Goal: Task Accomplishment & Management: Complete application form

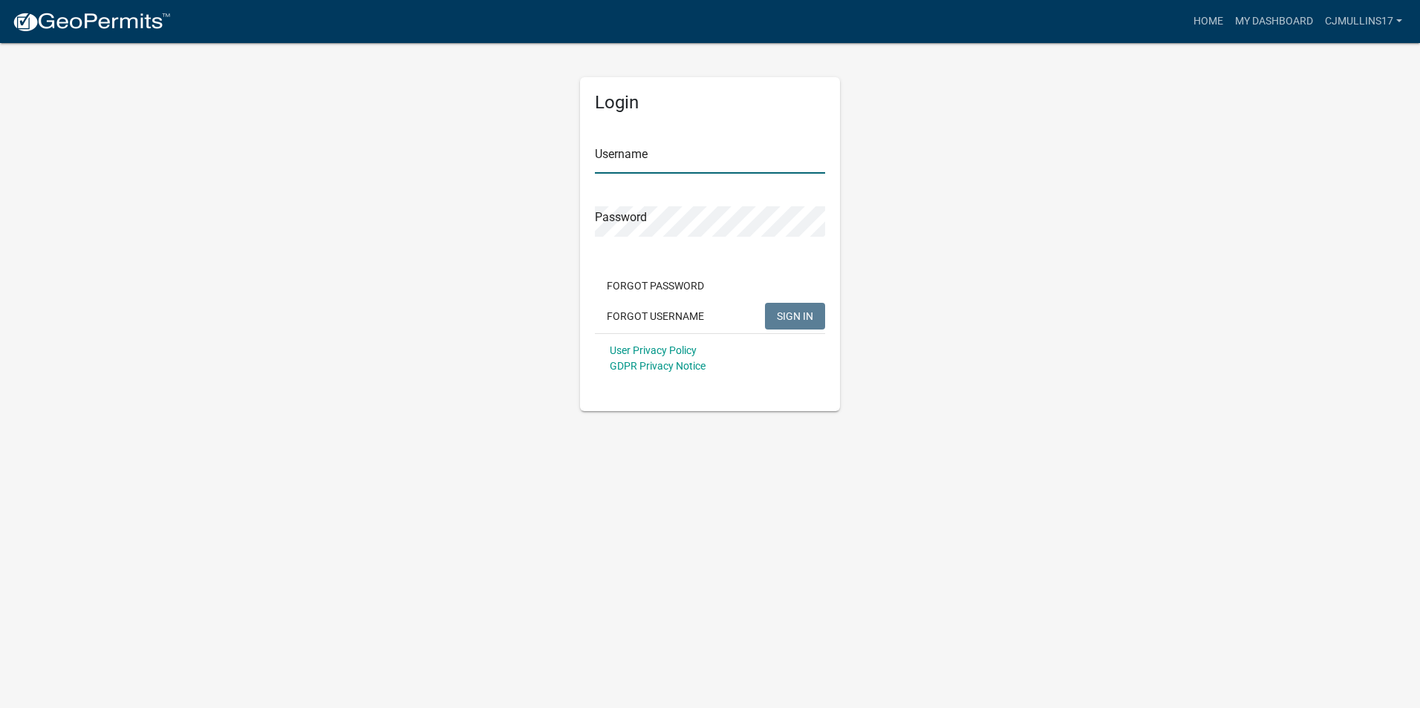
type input "cjmullins17"
drag, startPoint x: 795, startPoint y: 314, endPoint x: 625, endPoint y: 255, distance: 179.9
click at [791, 314] on span "SIGN IN" at bounding box center [795, 316] width 36 height 12
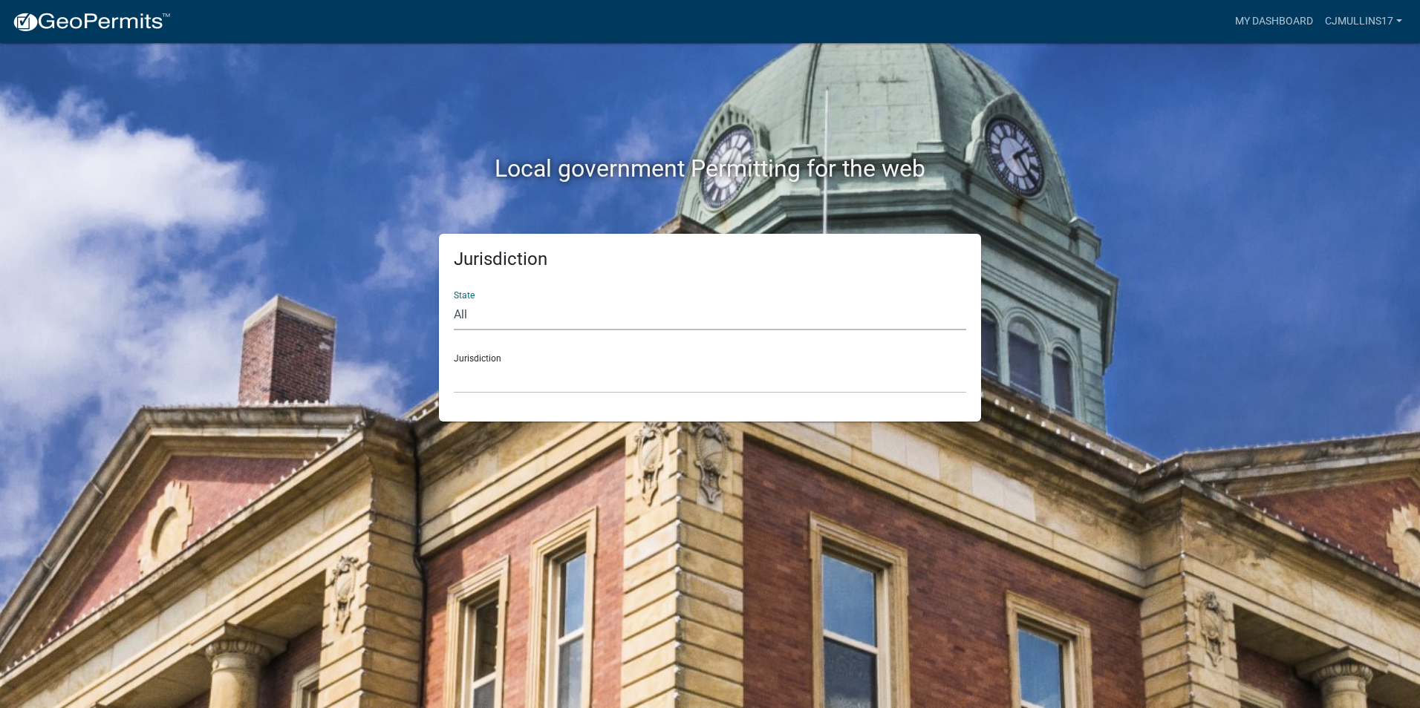
click at [457, 316] on select "All [US_STATE] [US_STATE] [US_STATE] [US_STATE] [US_STATE] [US_STATE] [US_STATE…" at bounding box center [710, 315] width 512 height 30
select select "[US_STATE]"
click at [454, 300] on select "All [US_STATE] [US_STATE] [US_STATE] [US_STATE] [US_STATE] [US_STATE] [US_STATE…" at bounding box center [710, 315] width 512 height 30
click at [489, 360] on div "Jurisdiction City of [GEOGRAPHIC_DATA], [US_STATE] City of [GEOGRAPHIC_DATA], […" at bounding box center [710, 367] width 512 height 51
click at [486, 353] on div "Jurisdiction City of [GEOGRAPHIC_DATA], [US_STATE] City of [GEOGRAPHIC_DATA], […" at bounding box center [710, 367] width 512 height 51
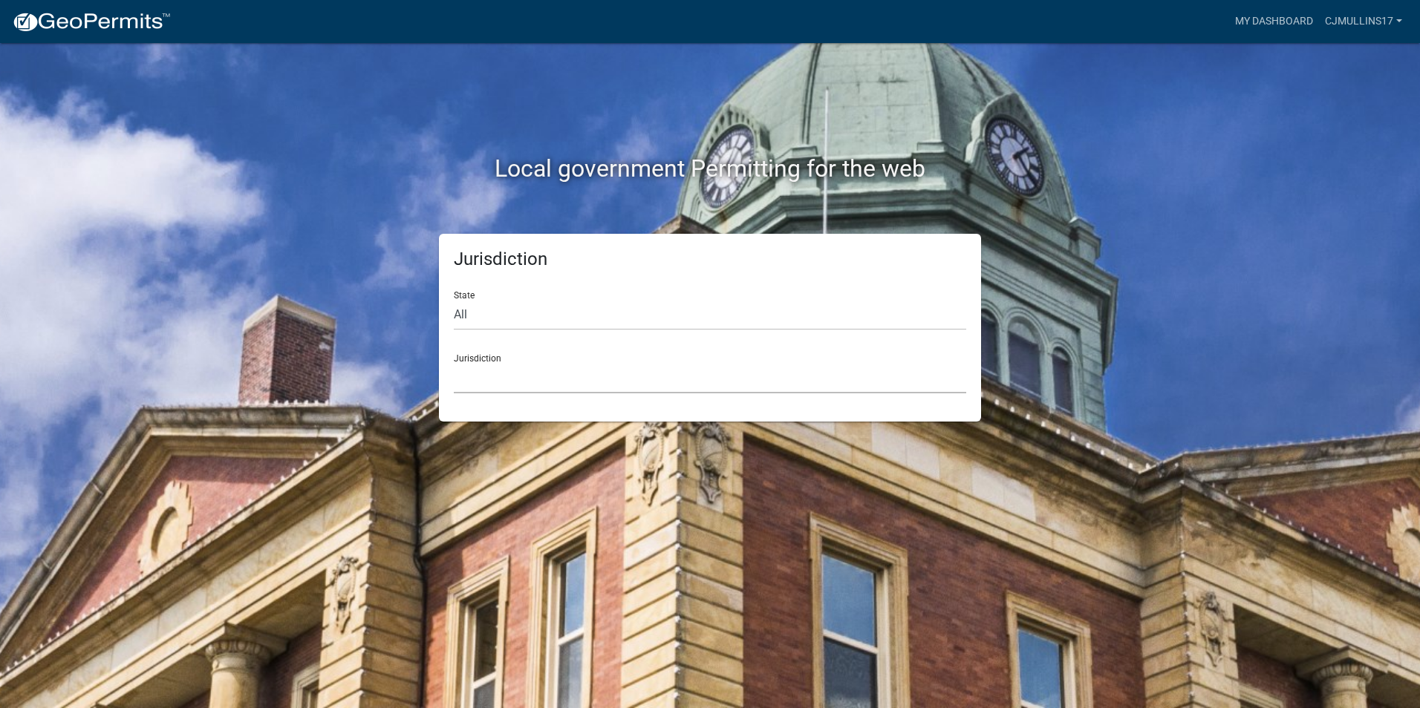
click at [480, 359] on div "Jurisdiction City of [GEOGRAPHIC_DATA], [US_STATE] City of [GEOGRAPHIC_DATA], […" at bounding box center [710, 367] width 512 height 51
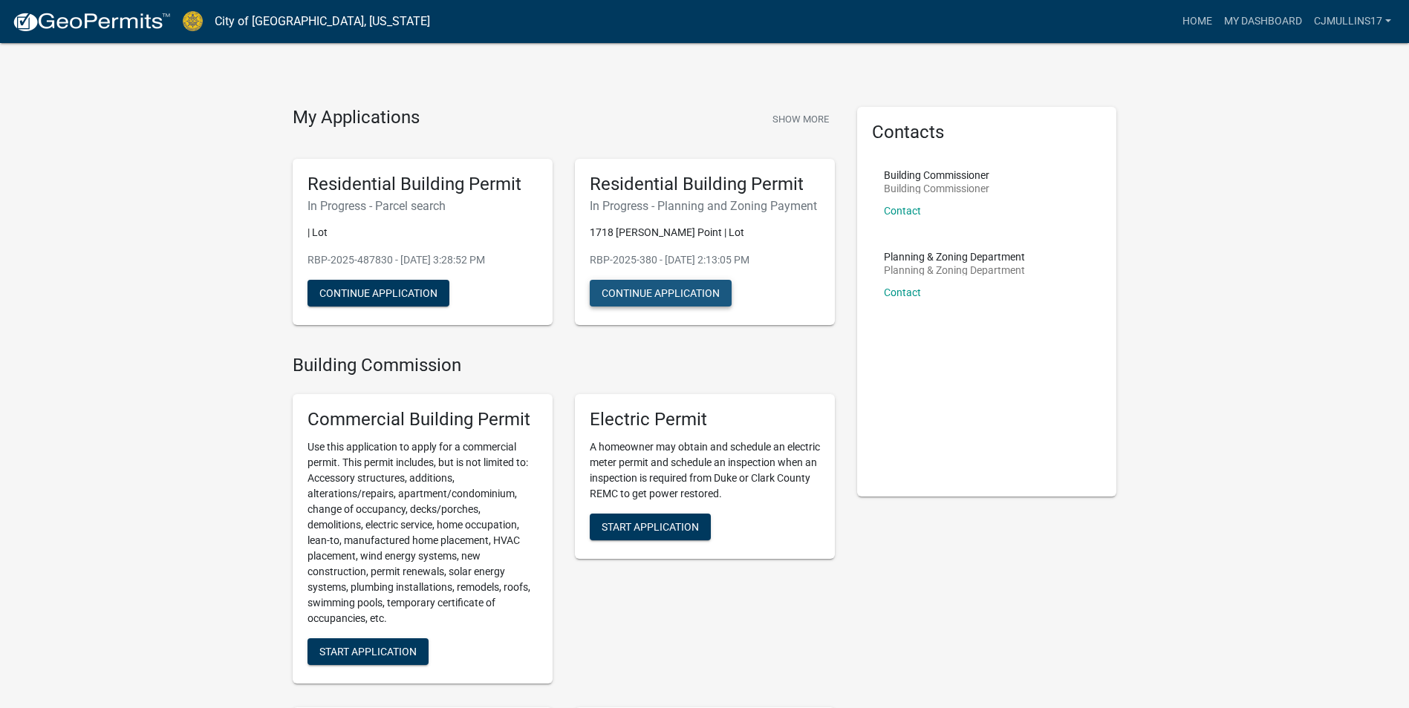
click at [677, 294] on button "Continue Application" at bounding box center [661, 293] width 142 height 27
drag, startPoint x: 382, startPoint y: 293, endPoint x: 389, endPoint y: 262, distance: 31.2
click at [382, 290] on button "Continue Application" at bounding box center [378, 293] width 142 height 27
click at [654, 295] on button "Continue Application" at bounding box center [661, 293] width 142 height 27
